Goal: Task Accomplishment & Management: Use online tool/utility

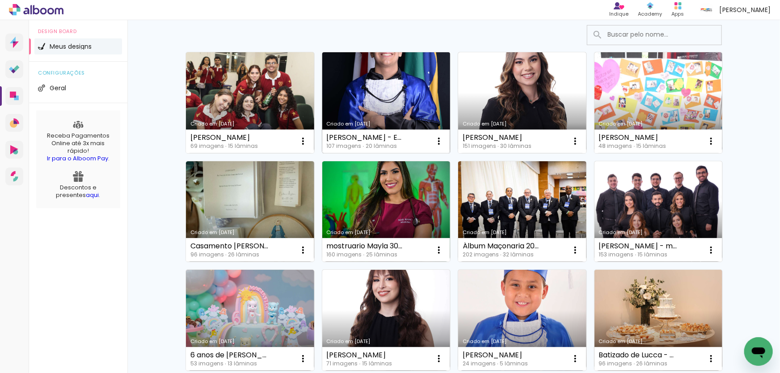
scroll to position [81, 0]
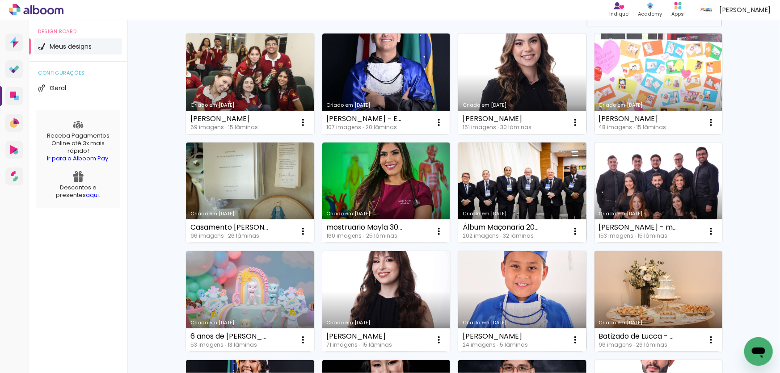
click at [514, 186] on link "Criado em [DATE]" at bounding box center [522, 193] width 128 height 101
